Goal: Check status: Check status

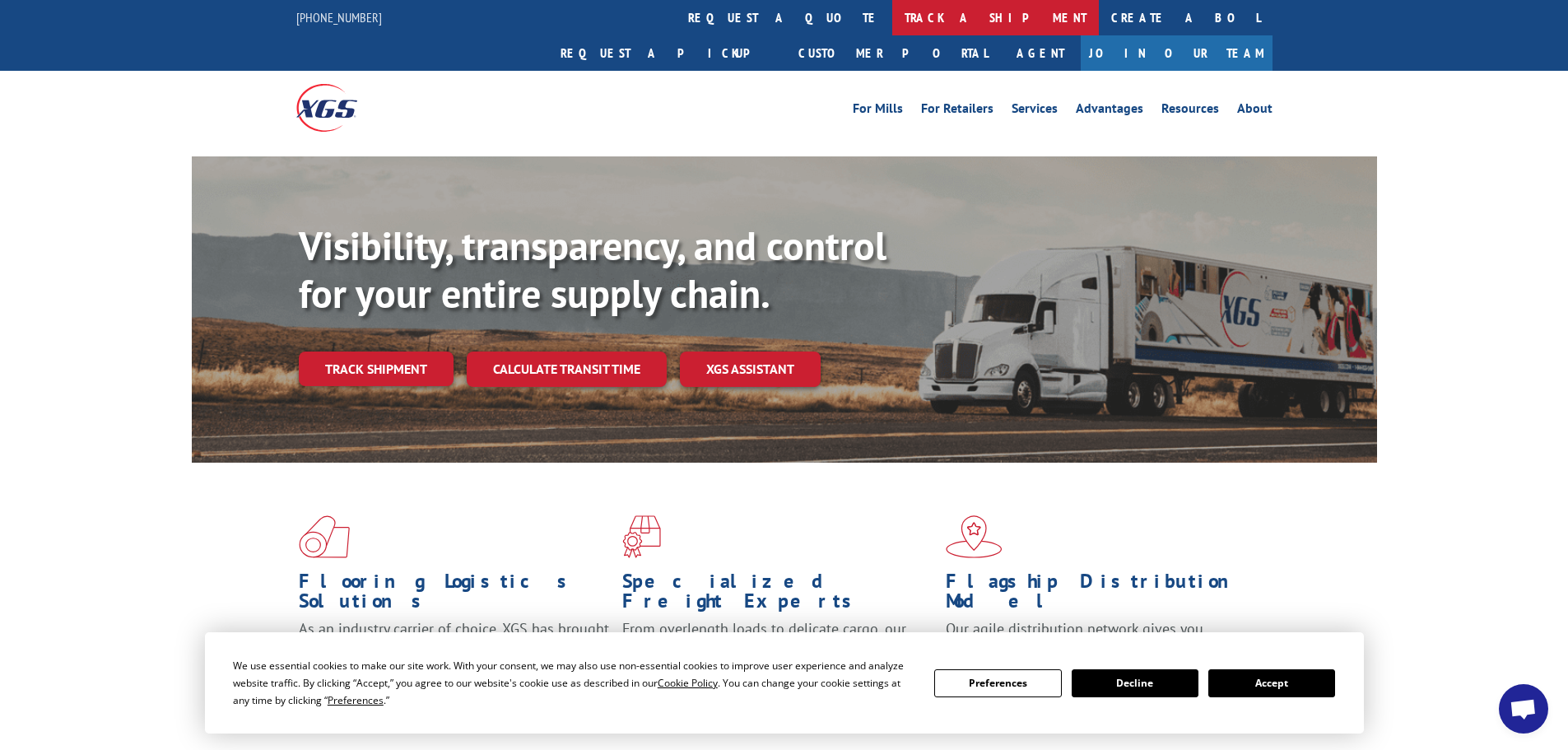
click at [892, 15] on link "track a shipment" at bounding box center [995, 18] width 207 height 36
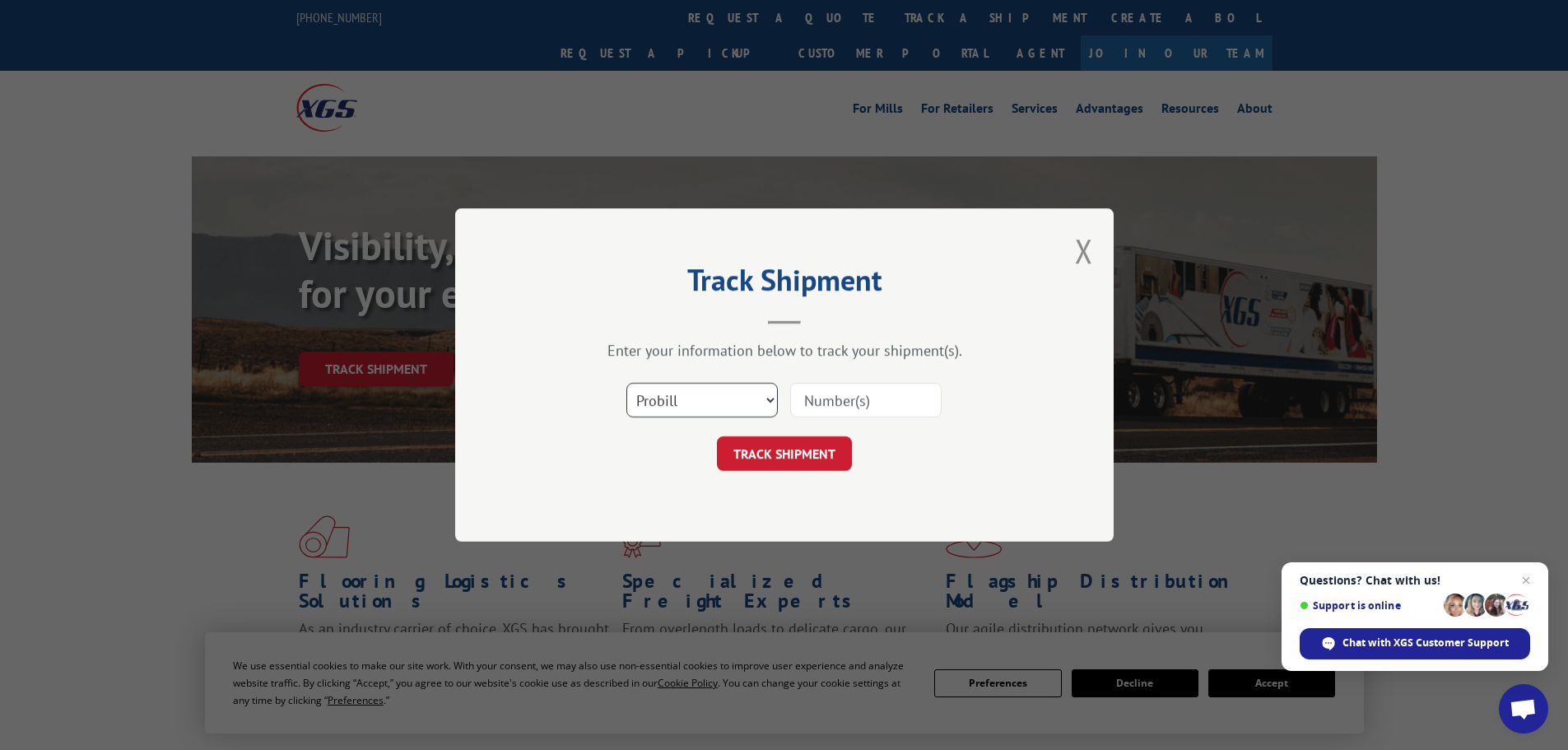
click at [769, 394] on select "Select category... Probill BOL PO" at bounding box center [702, 400] width 151 height 35
select select "bol"
click at [627, 383] on select "Select category... Probill BOL PO" at bounding box center [702, 400] width 151 height 35
click at [818, 404] on input at bounding box center [865, 400] width 151 height 35
paste input "3399076"
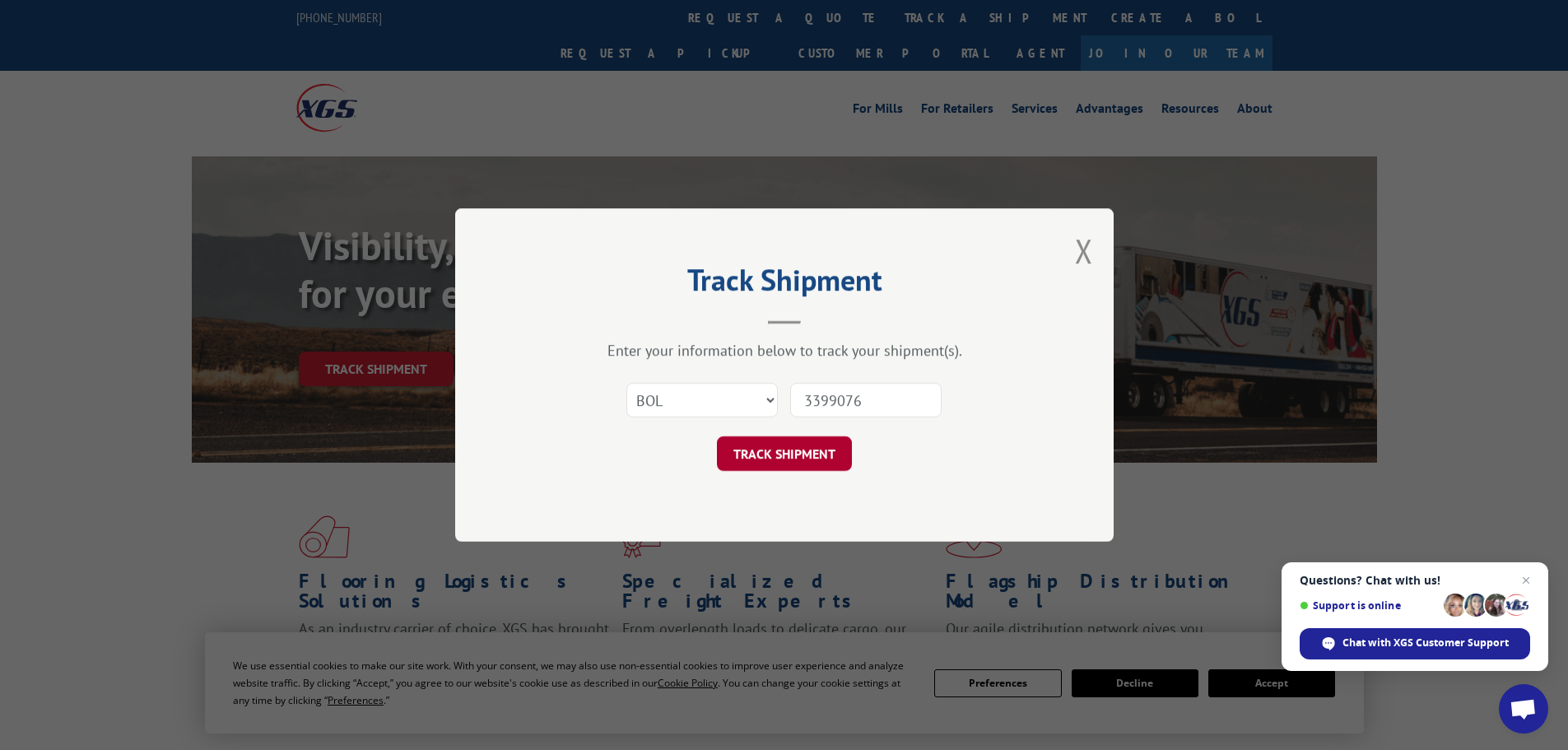
type input "3399076"
click at [785, 453] on button "TRACK SHIPMENT" at bounding box center [784, 453] width 135 height 35
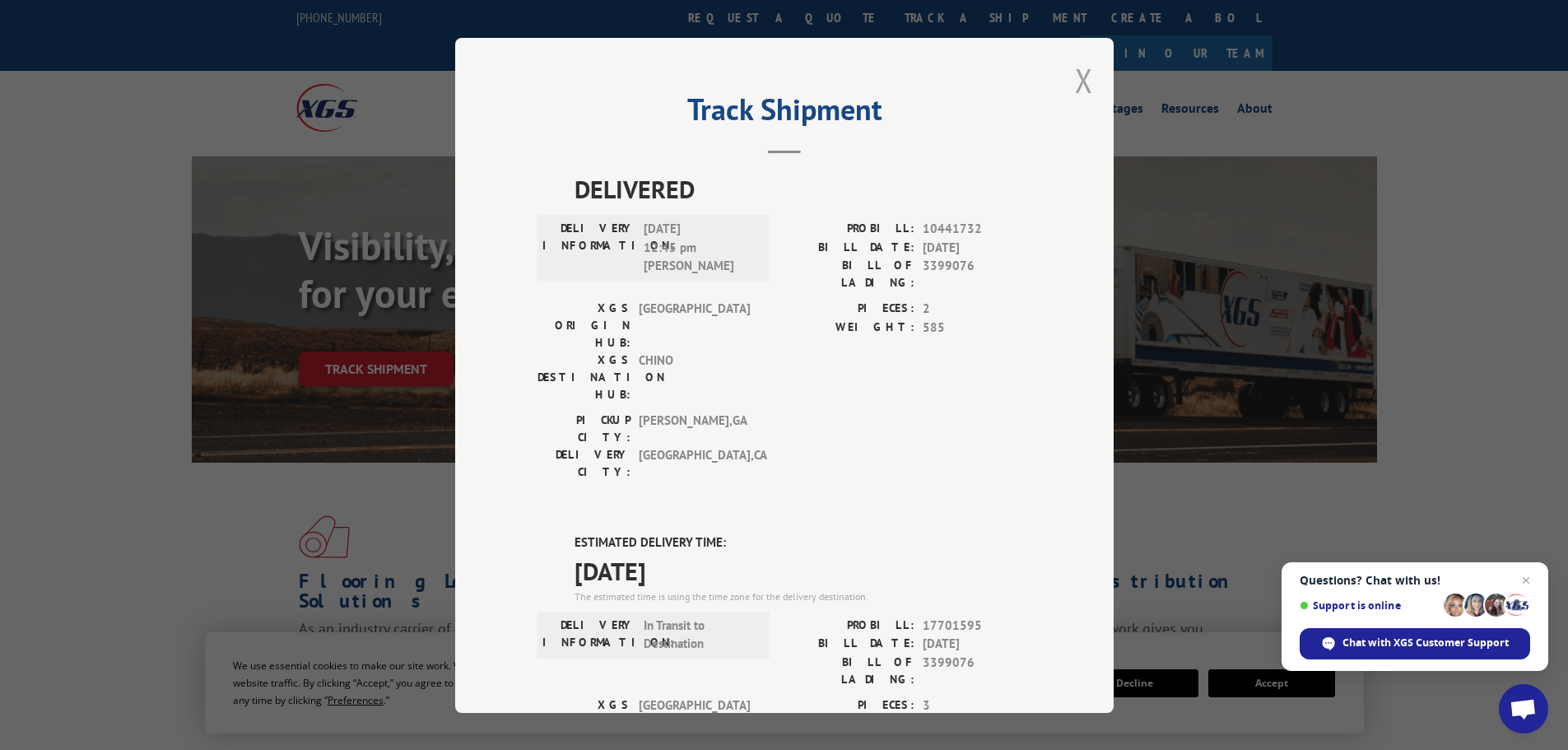
click at [1077, 76] on button "Close modal" at bounding box center [1084, 80] width 18 height 44
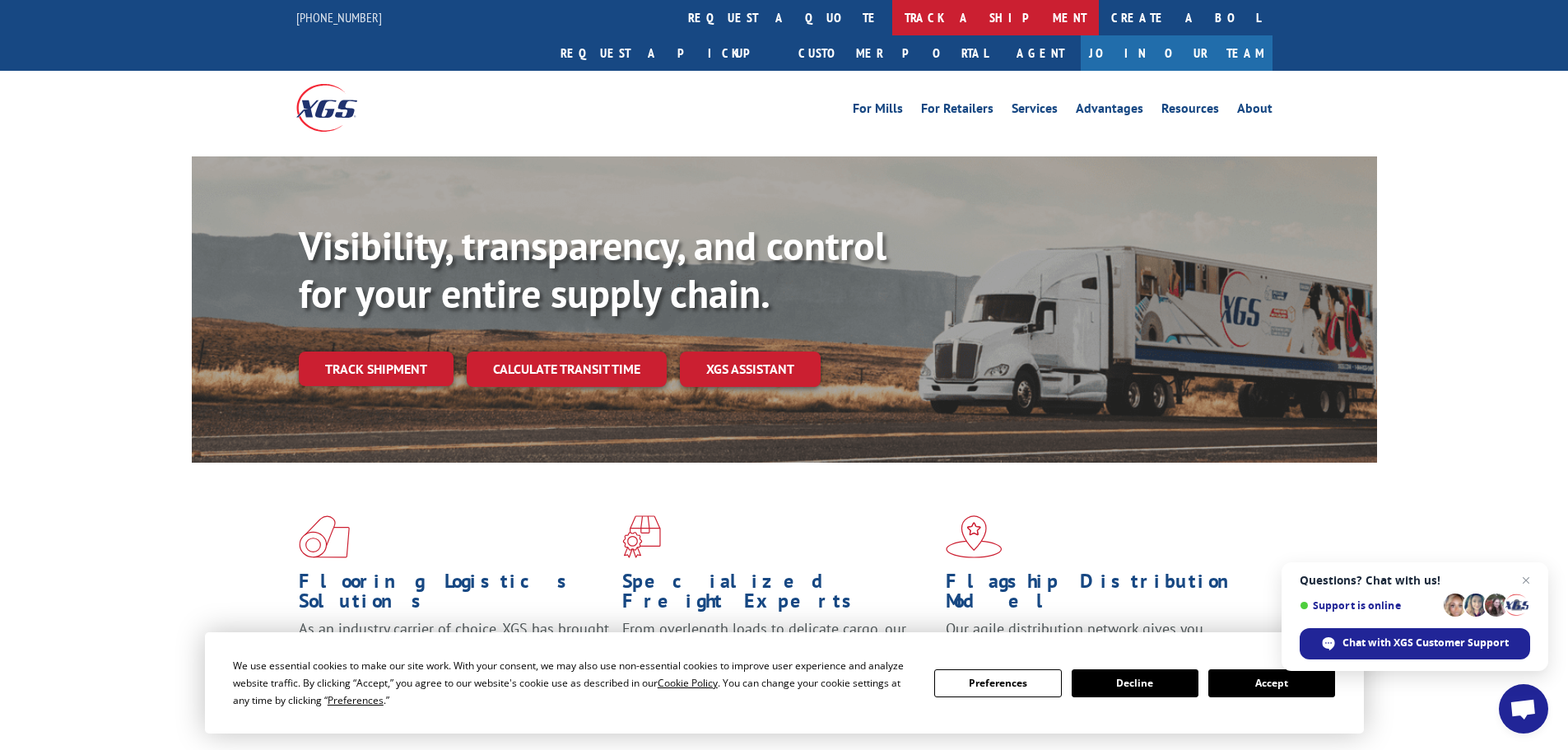
click at [892, 19] on link "track a shipment" at bounding box center [995, 18] width 207 height 36
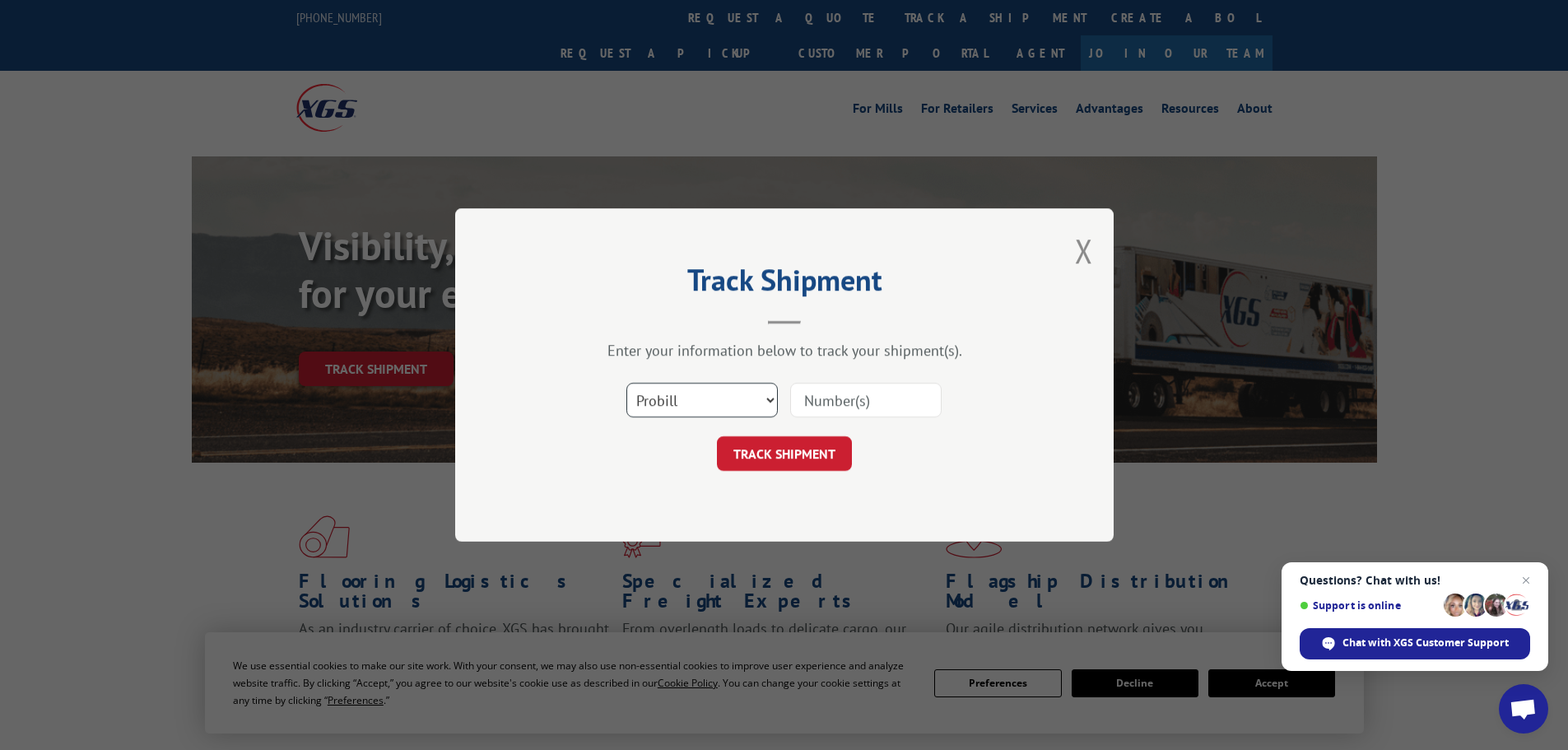
drag, startPoint x: 769, startPoint y: 396, endPoint x: 758, endPoint y: 410, distance: 17.8
click at [769, 398] on select "Select category... Probill BOL PO" at bounding box center [702, 400] width 151 height 35
select select "bol"
click at [627, 383] on select "Select category... Probill BOL PO" at bounding box center [702, 400] width 151 height 35
drag, startPoint x: 853, startPoint y: 406, endPoint x: 862, endPoint y: 406, distance: 9.0
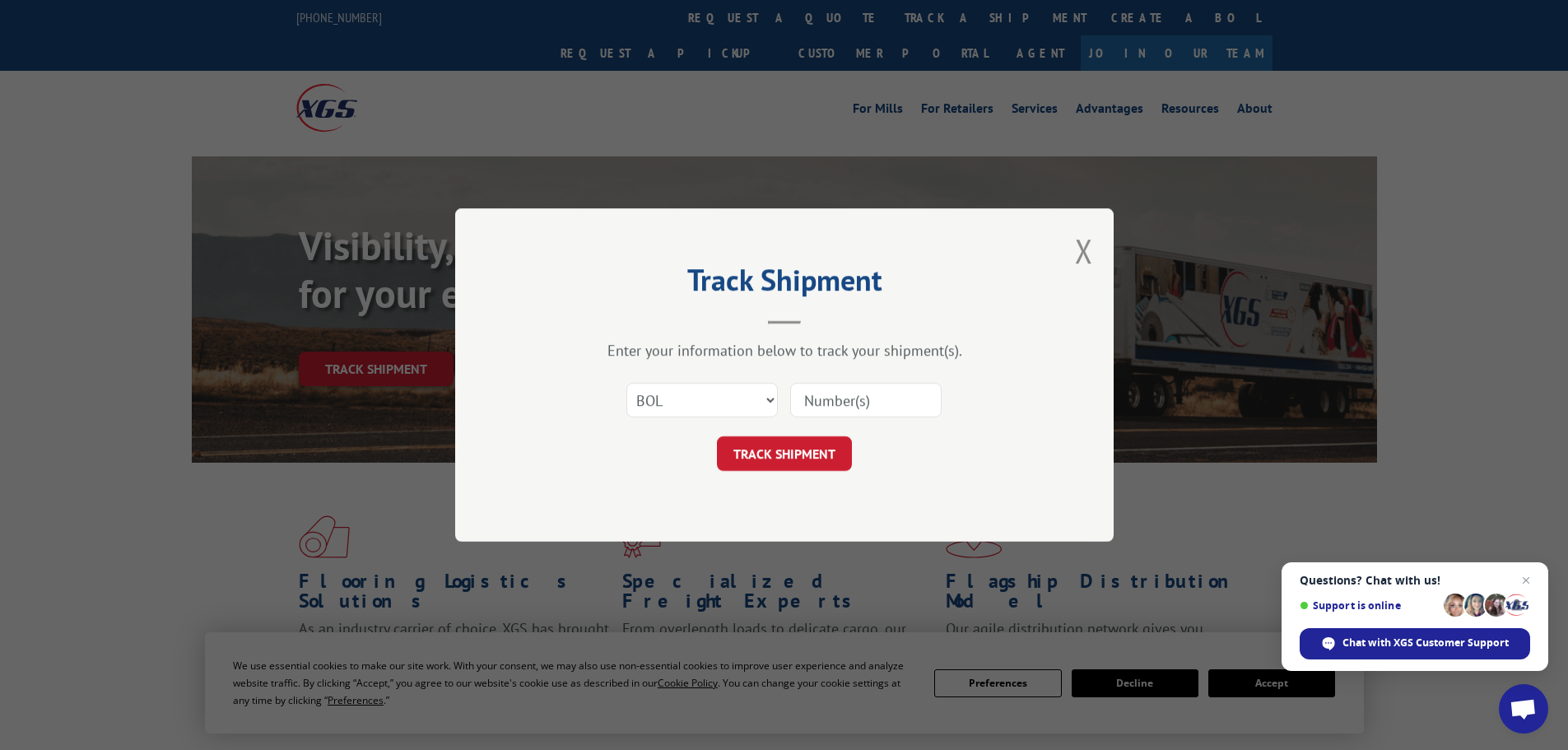
click at [853, 406] on input at bounding box center [865, 400] width 151 height 35
click at [804, 457] on button "TRACK SHIPMENT" at bounding box center [784, 453] width 135 height 35
click at [825, 402] on input at bounding box center [865, 400] width 151 height 35
paste input "3399076"
type input "3399076"
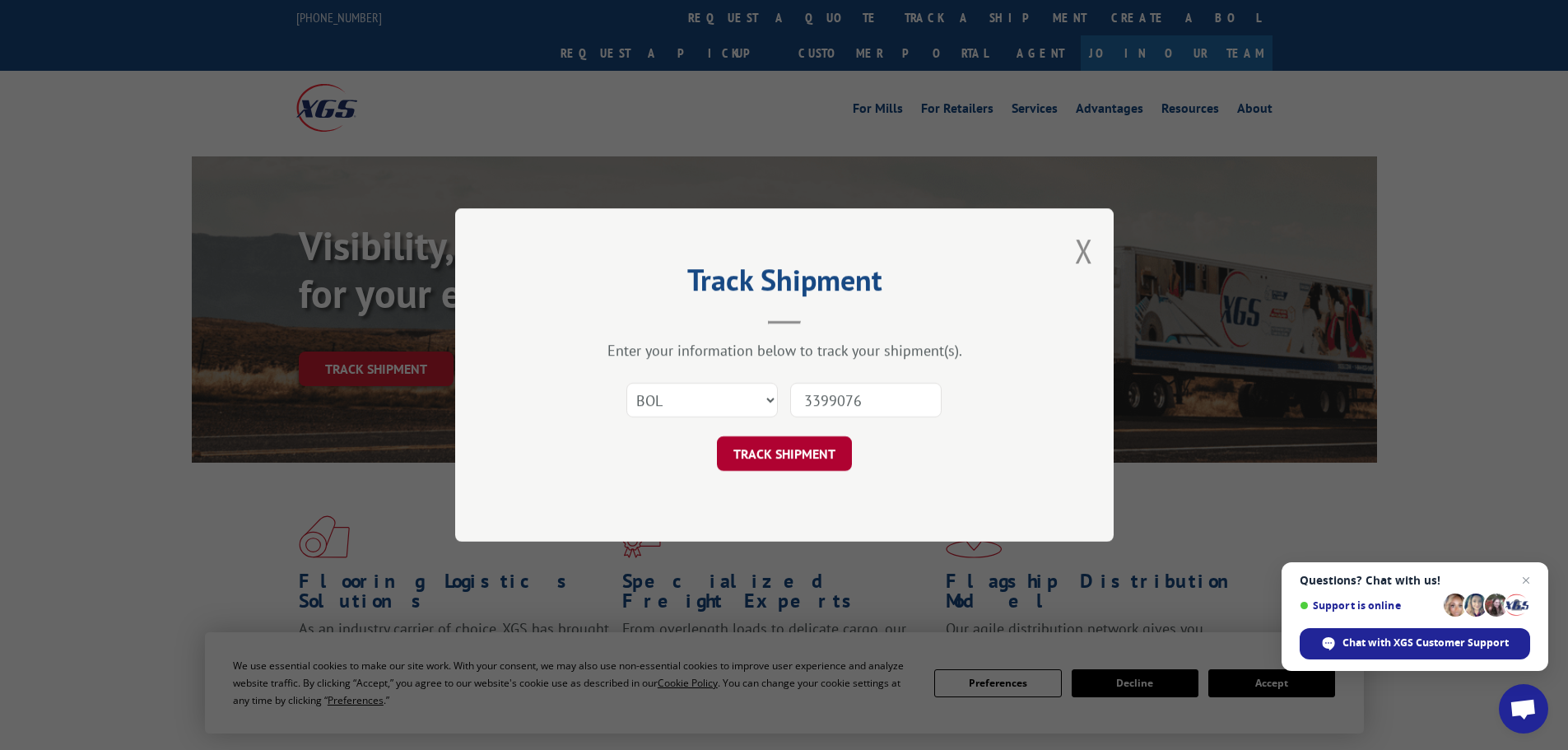
click at [797, 446] on button "TRACK SHIPMENT" at bounding box center [784, 453] width 135 height 35
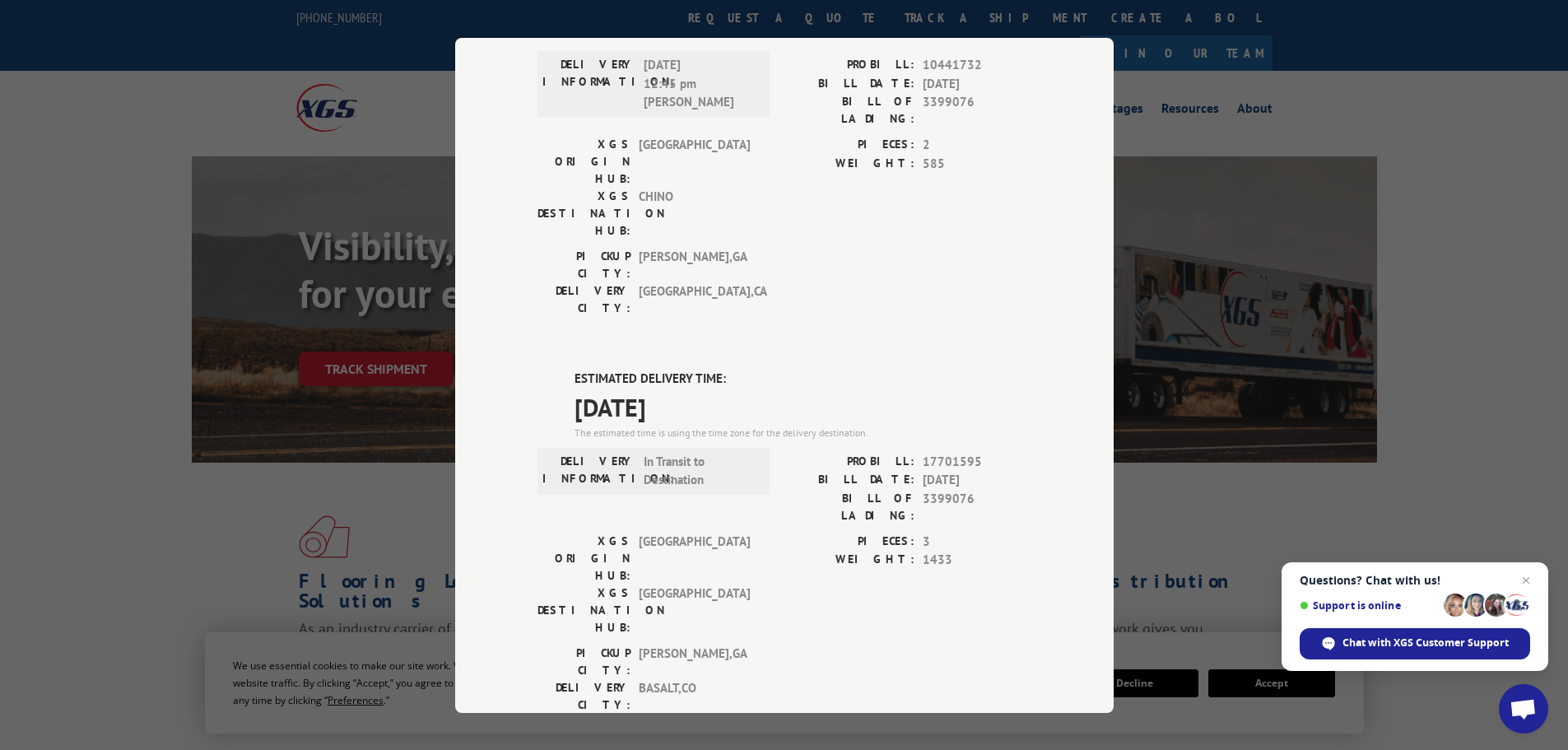
scroll to position [335, 0]
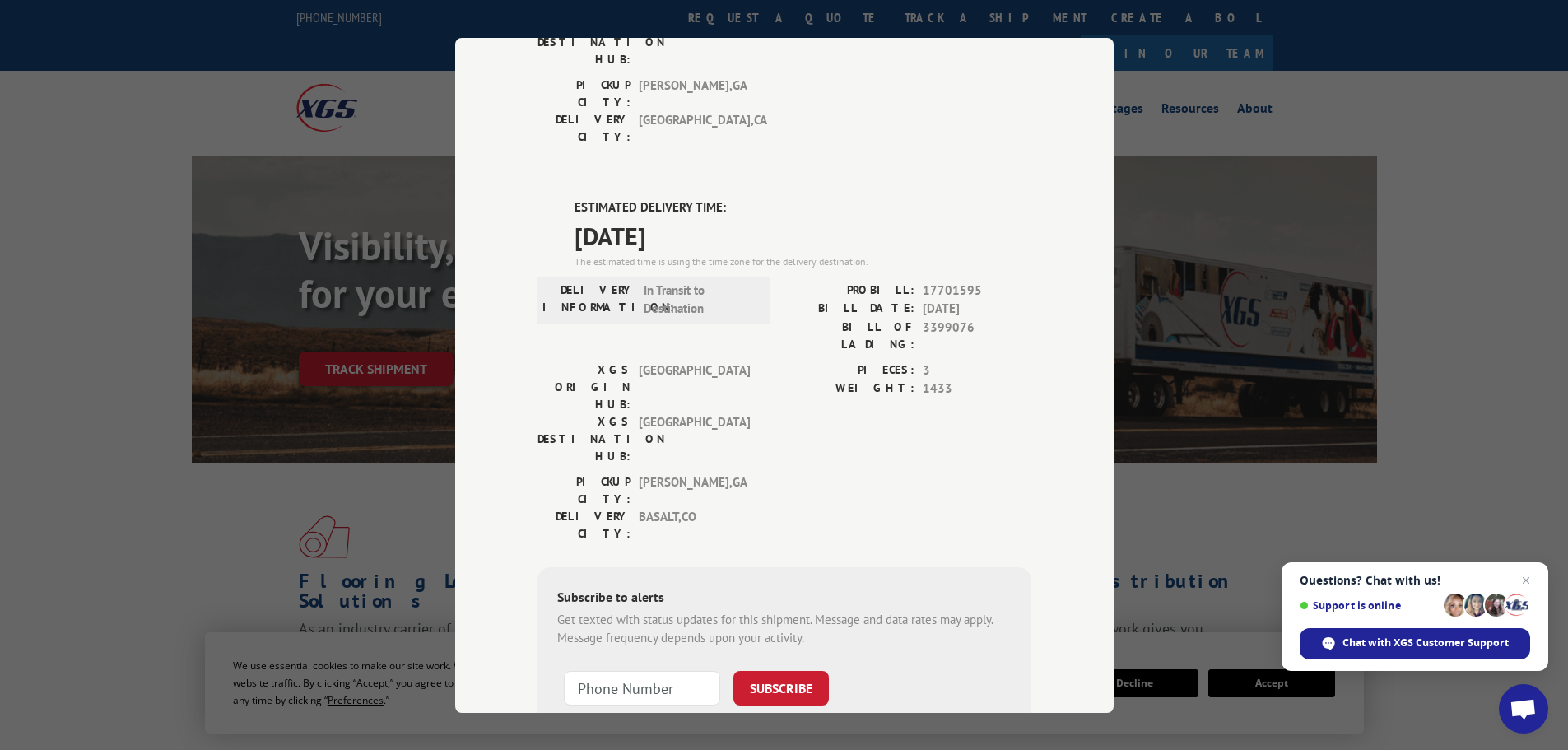
click at [1455, 104] on div "Track Shipment DELIVERED DELIVERY INFORMATION: [DATE] 12:45 pm [PERSON_NAME]: 1…" at bounding box center [784, 375] width 1568 height 750
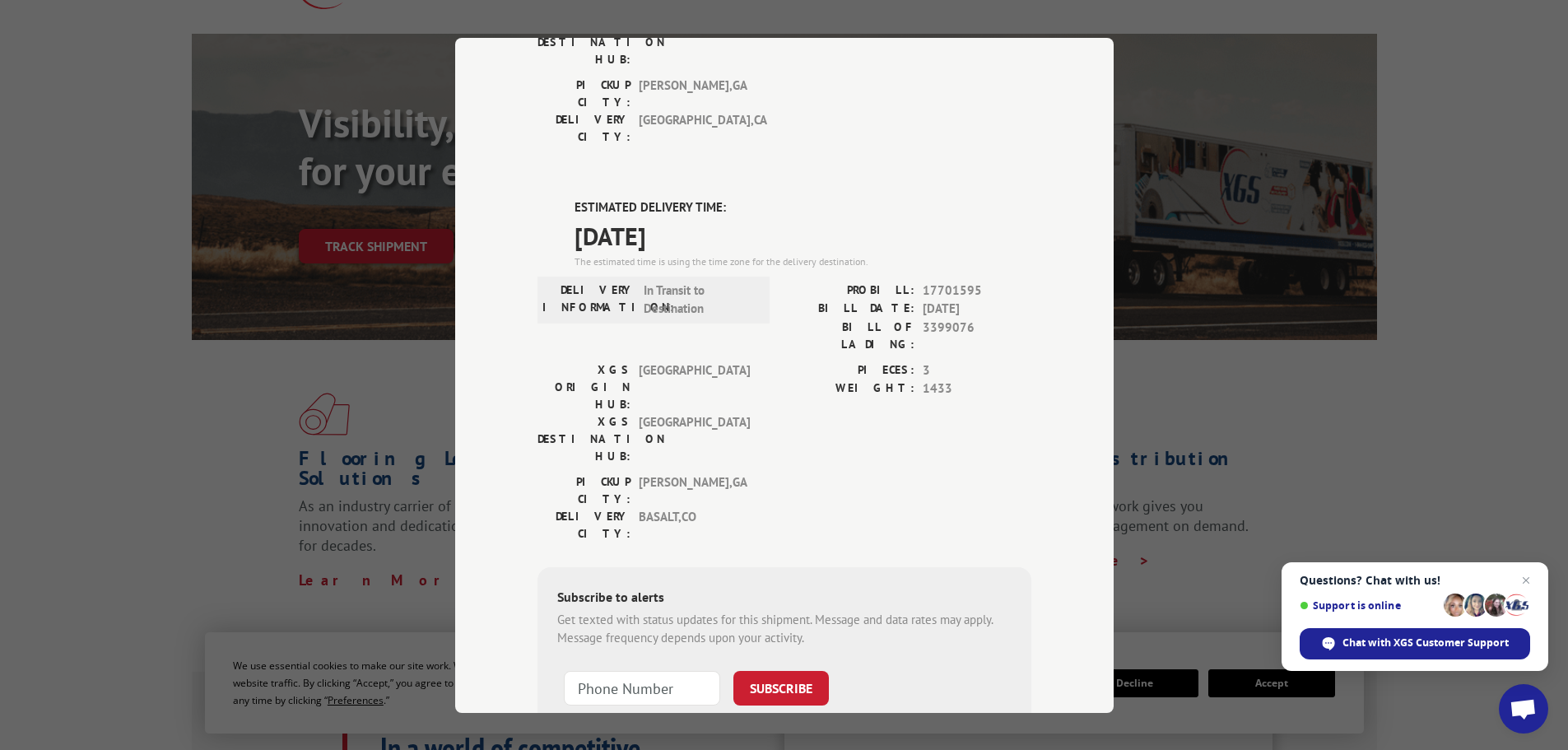
scroll to position [0, 0]
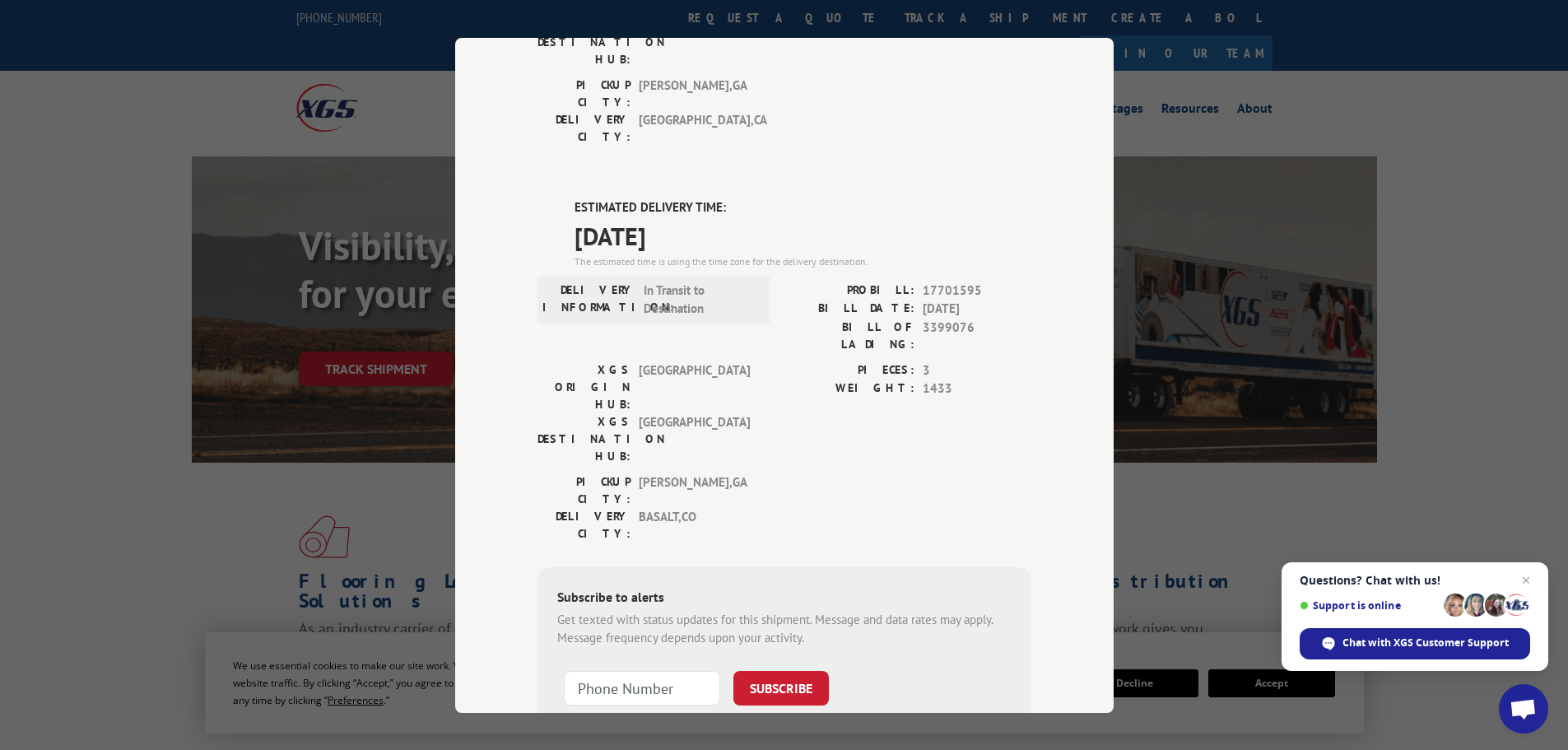
drag, startPoint x: 147, startPoint y: 205, endPoint x: 168, endPoint y: 199, distance: 21.8
click at [150, 203] on div "Track Shipment DELIVERED DELIVERY INFORMATION: [DATE] 12:45 pm [PERSON_NAME]: 1…" at bounding box center [784, 375] width 1568 height 750
click at [1250, 495] on div "Track Shipment DELIVERED DELIVERY INFORMATION: [DATE] 12:45 pm [PERSON_NAME]: 1…" at bounding box center [784, 375] width 1568 height 750
click at [1430, 111] on div "Track Shipment DELIVERED DELIVERY INFORMATION: [DATE] 12:45 pm [PERSON_NAME]: 1…" at bounding box center [784, 375] width 1568 height 750
